Goal: Information Seeking & Learning: Find contact information

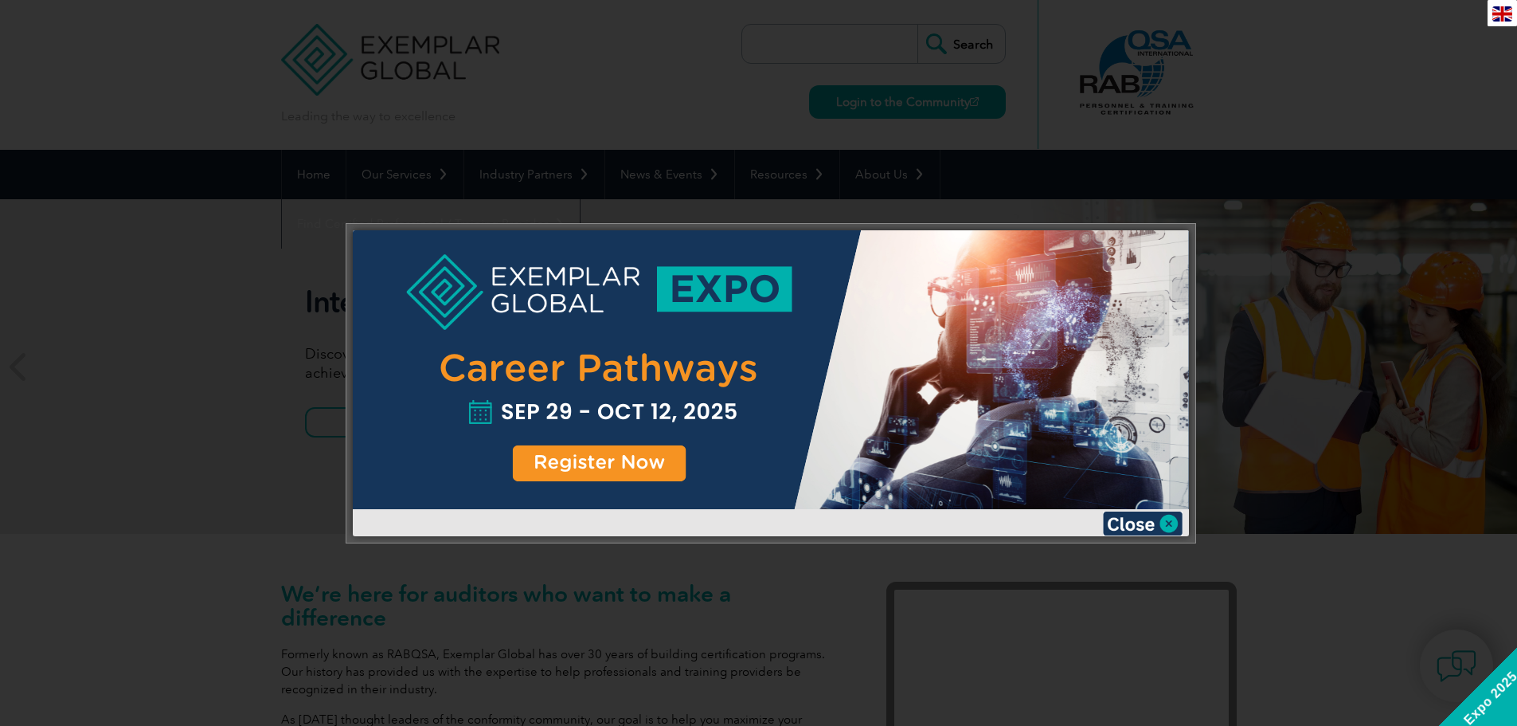
drag, startPoint x: 1139, startPoint y: 524, endPoint x: 1121, endPoint y: 513, distance: 20.8
click at [1138, 523] on img at bounding box center [1143, 523] width 80 height 24
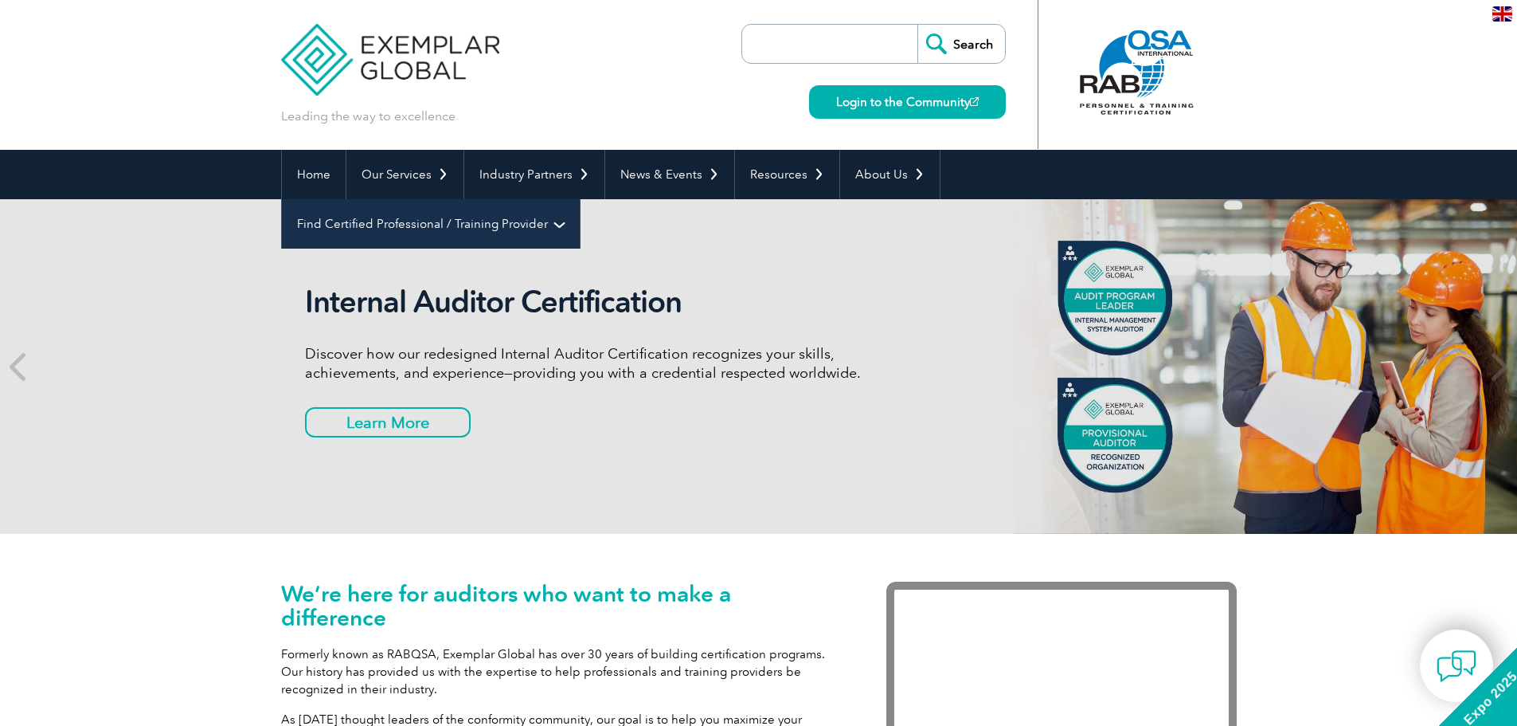
click at [580, 199] on link "Find Certified Professional / Training Provider" at bounding box center [431, 223] width 298 height 49
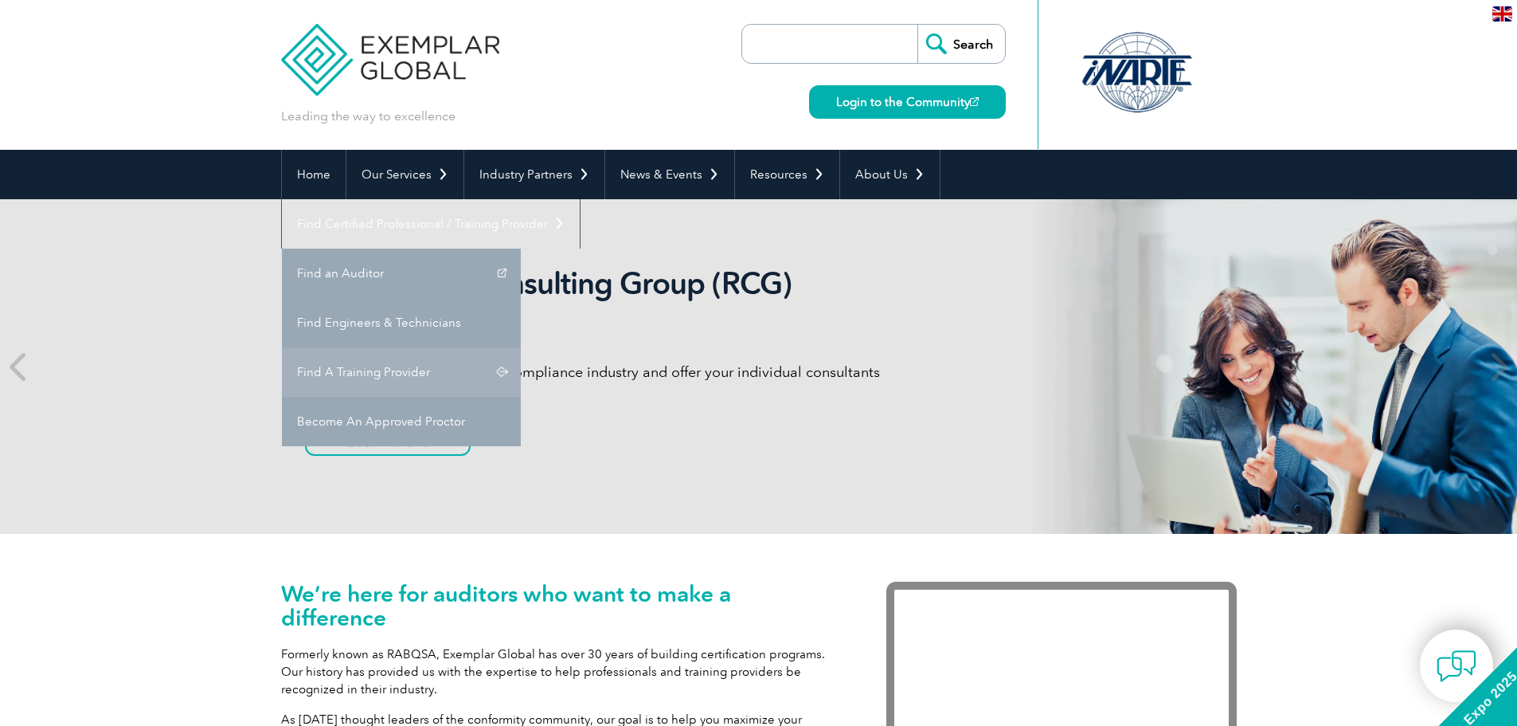
click at [521, 347] on link "Find A Training Provider" at bounding box center [401, 371] width 239 height 49
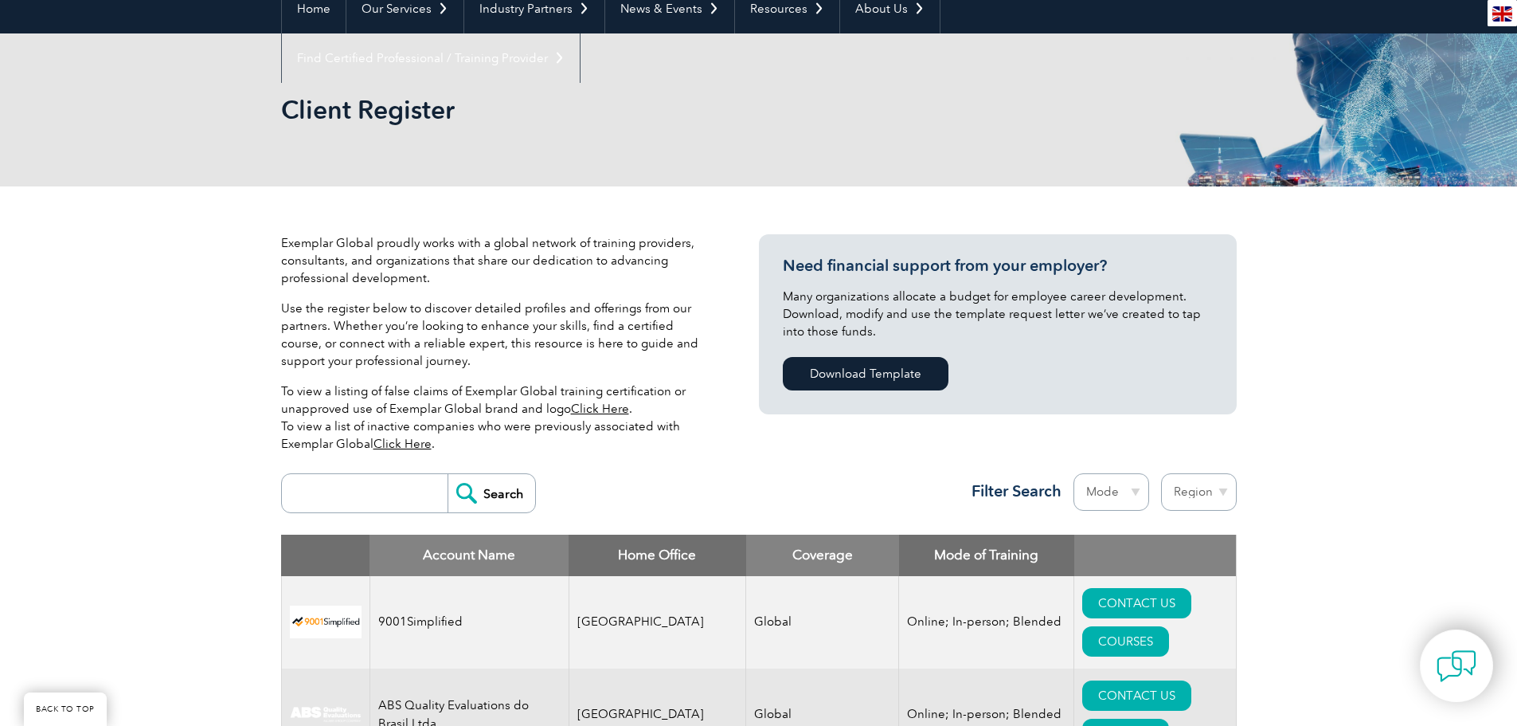
scroll to position [319, 0]
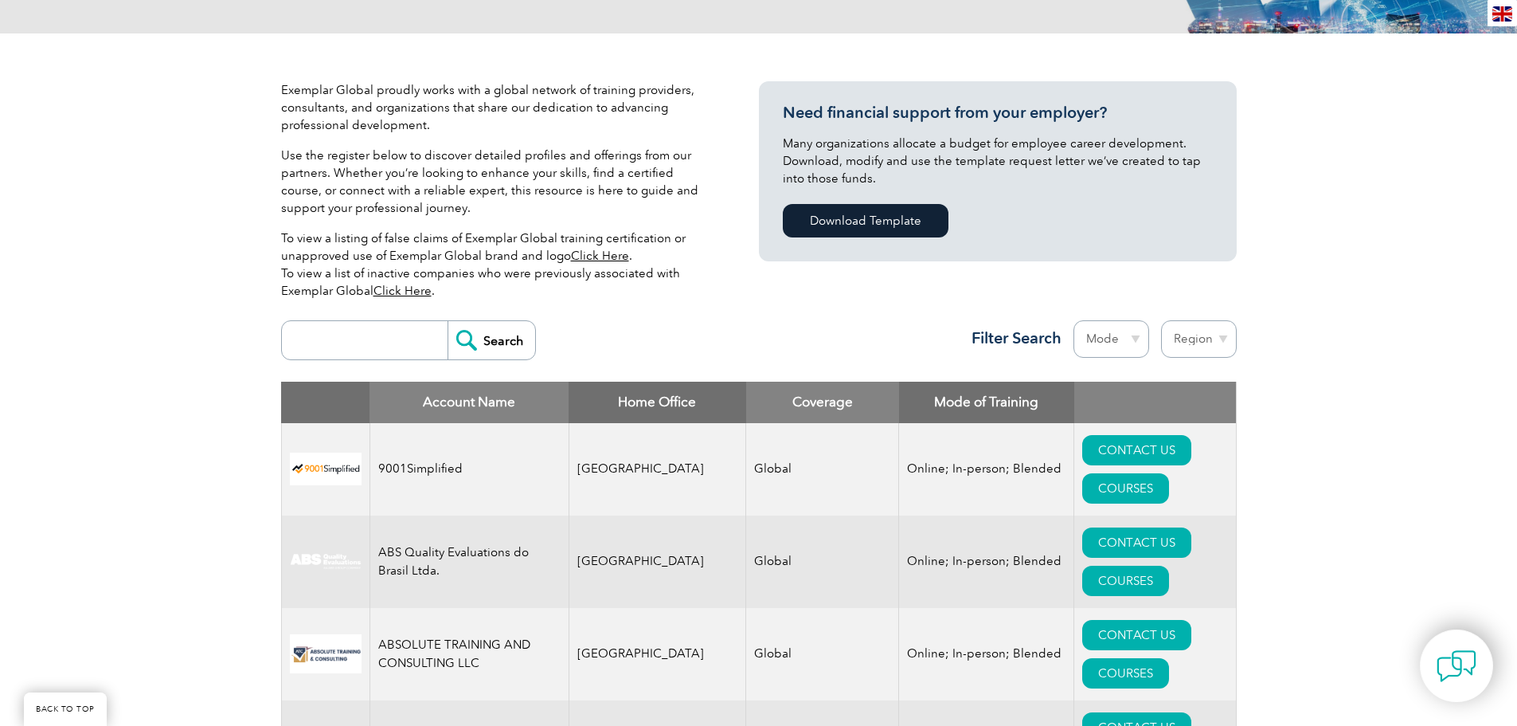
click at [350, 348] on input "search" at bounding box center [369, 340] width 158 height 38
type input "India"
click at [448, 321] on input "Search" at bounding box center [492, 340] width 88 height 38
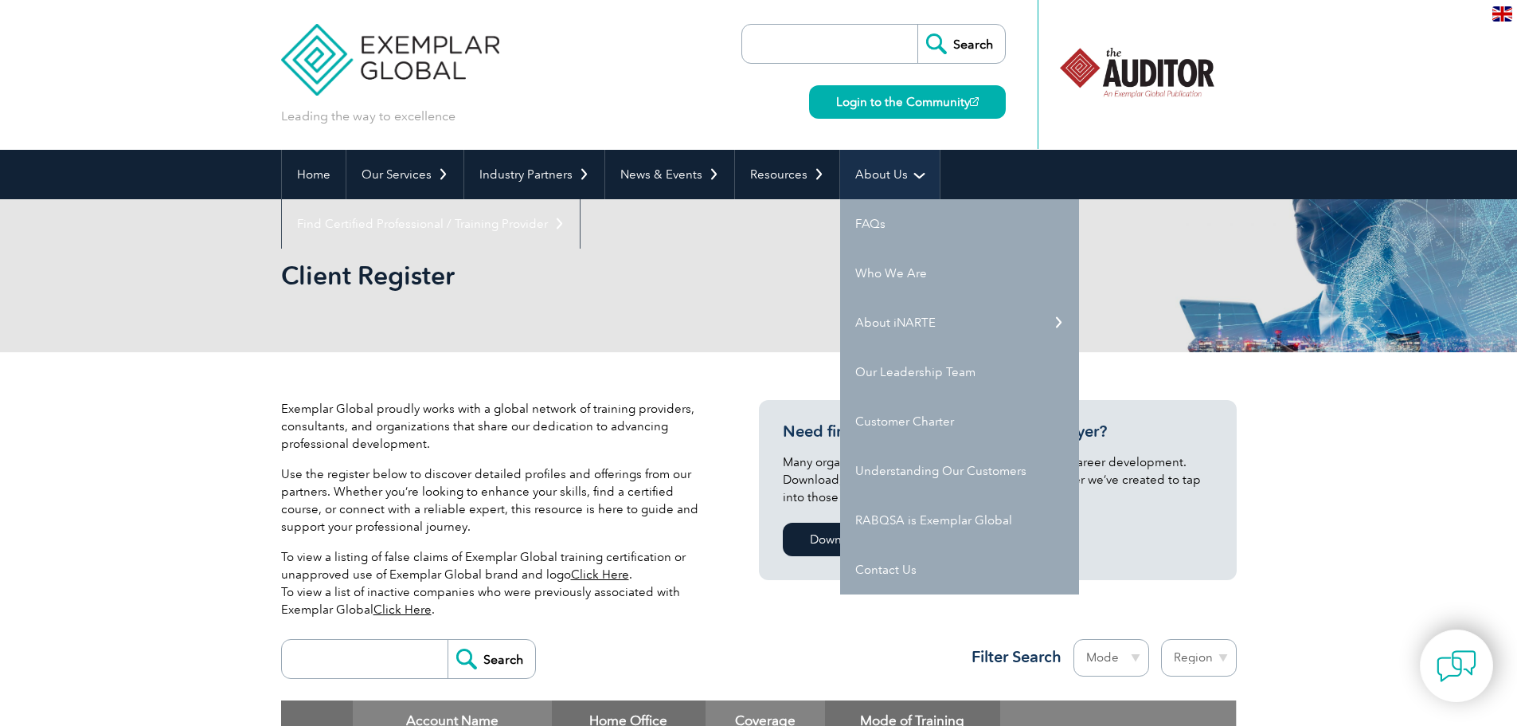
click at [890, 170] on link "About Us" at bounding box center [890, 174] width 100 height 49
click at [887, 573] on link "Contact Us" at bounding box center [959, 569] width 239 height 49
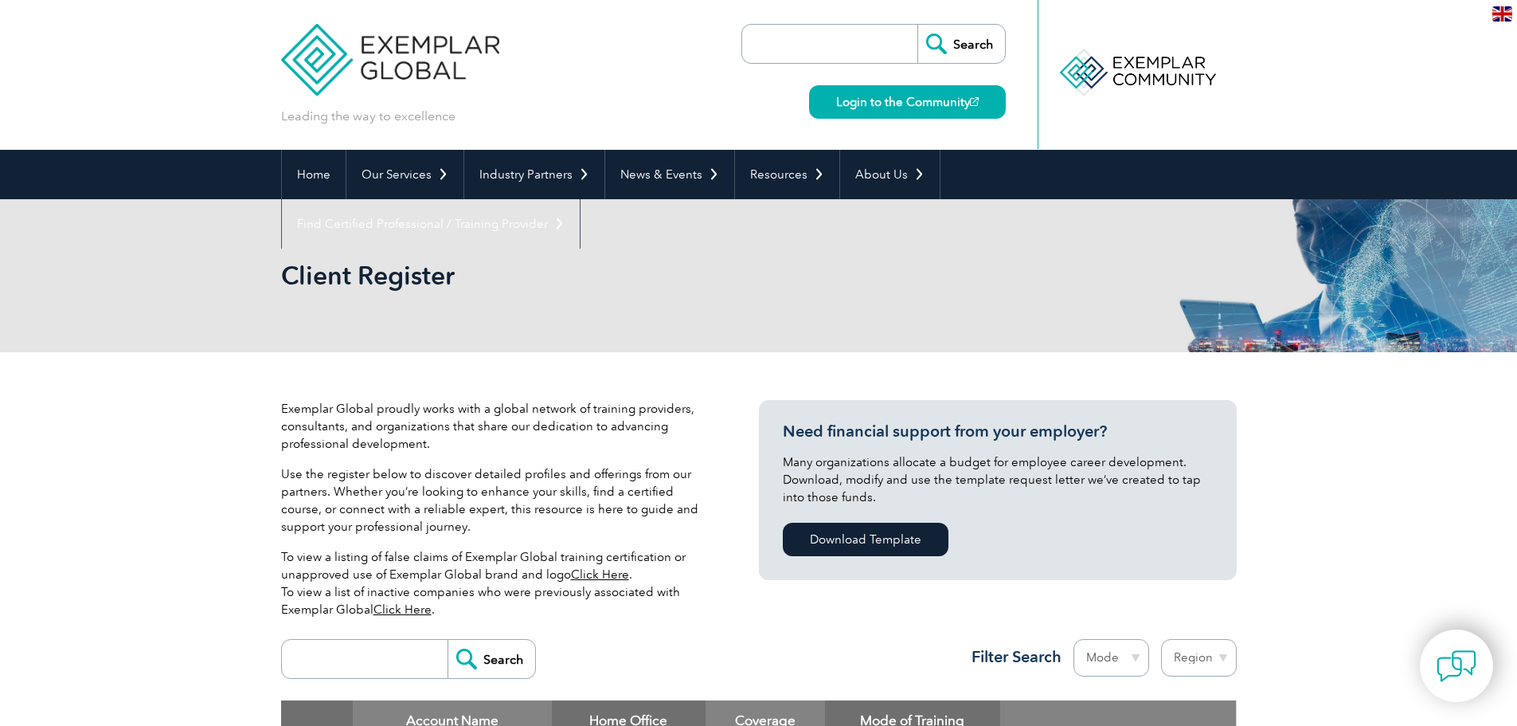
click at [469, 356] on div "Exemplar Global proudly works with a global network of training providers, cons…" at bounding box center [759, 706] width 956 height 708
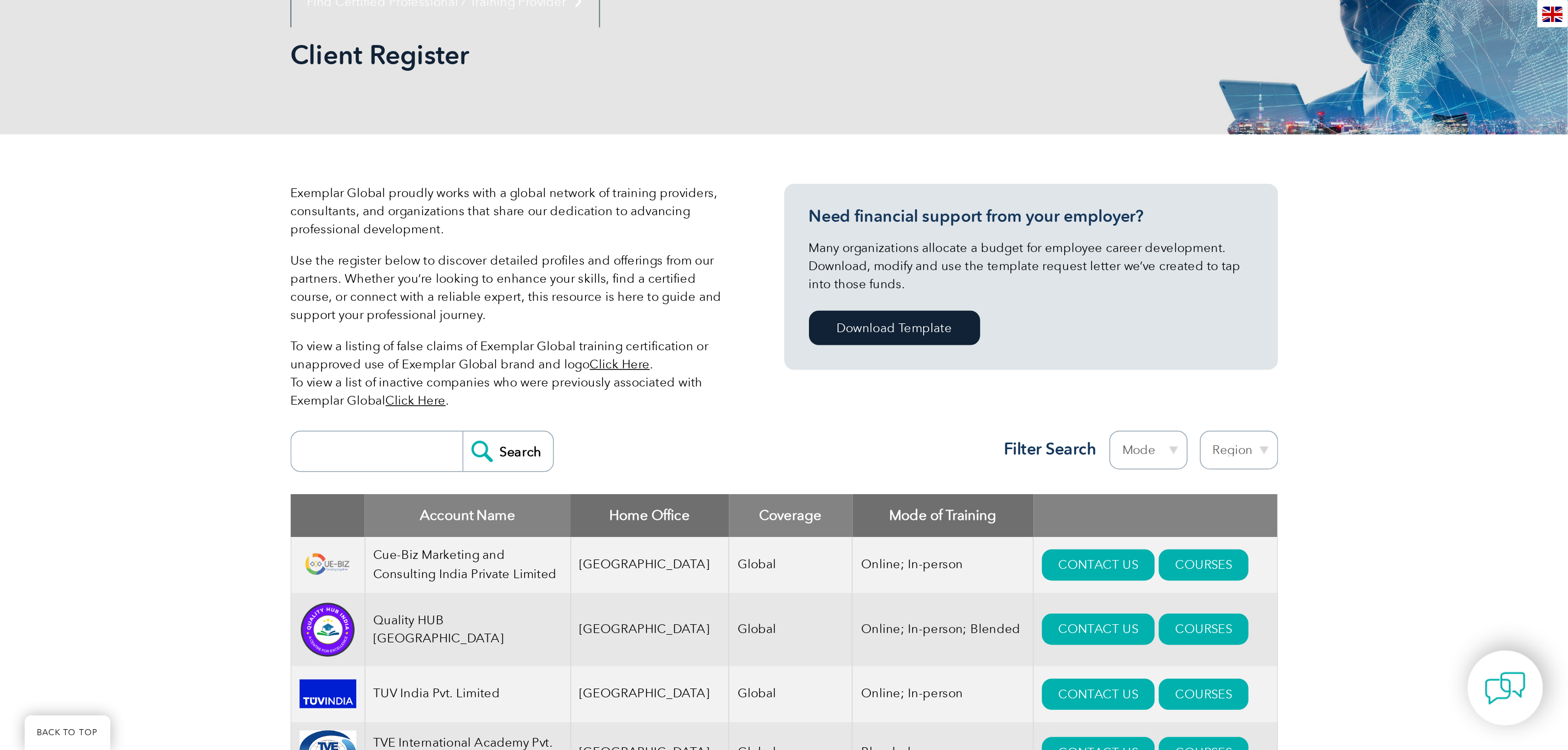
scroll to position [165, 0]
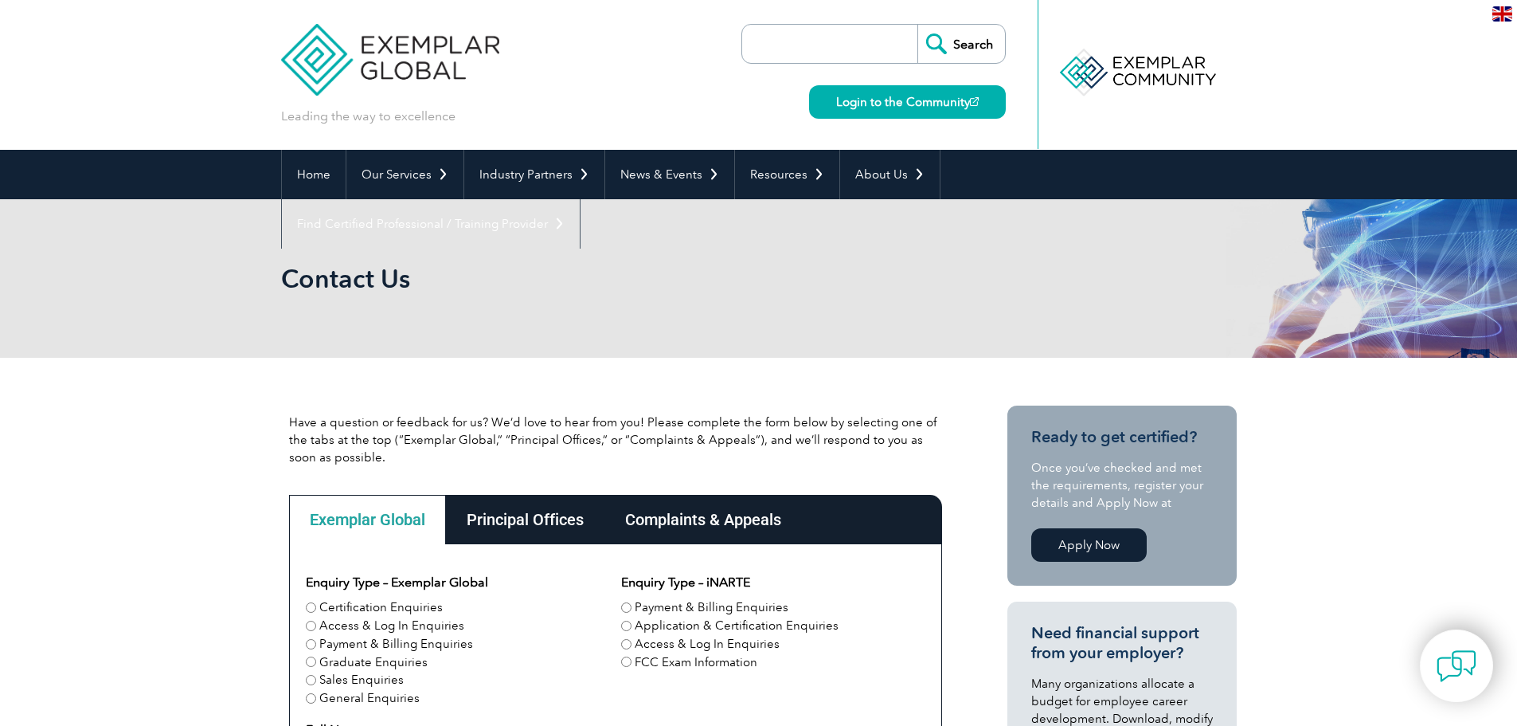
click at [505, 521] on div "Principal Offices" at bounding box center [525, 519] width 158 height 49
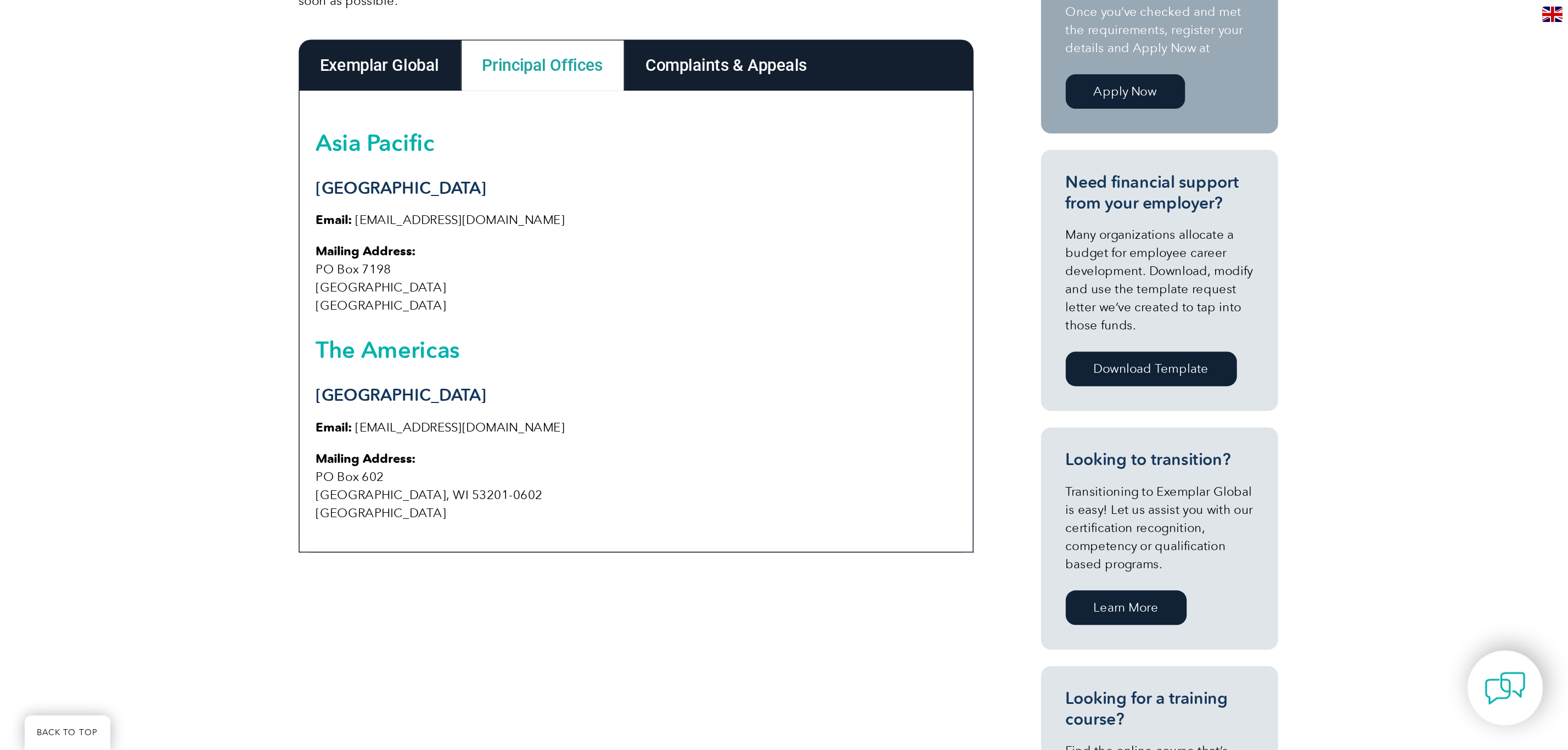
scroll to position [330, 0]
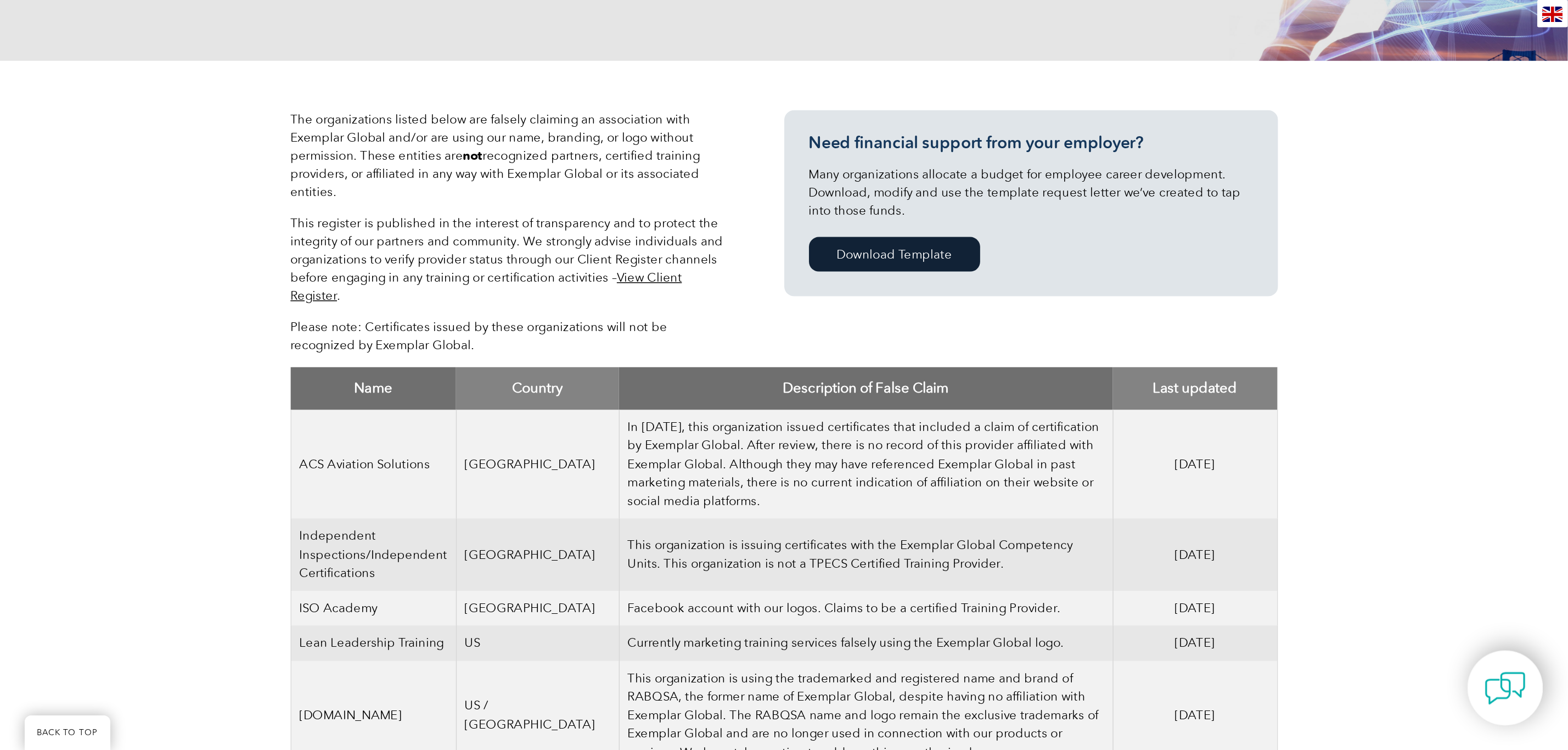
scroll to position [220, 0]
